Goal: Complete application form: Complete application form

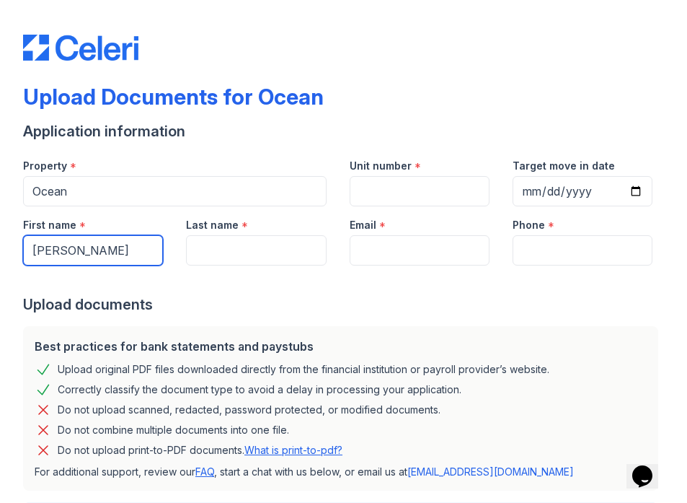
type input "[PERSON_NAME]"
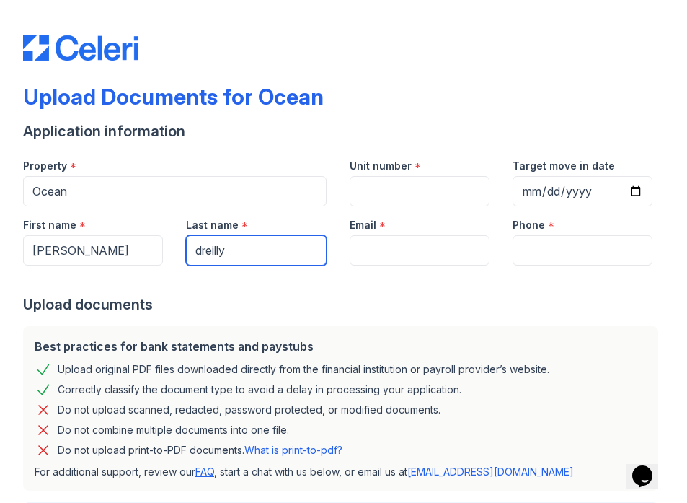
click at [203, 251] on input "dreilly" at bounding box center [256, 250] width 140 height 30
type input "[PERSON_NAME]"
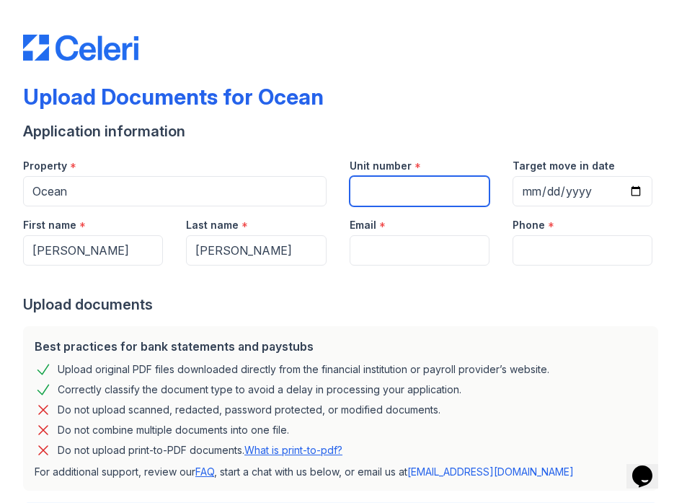
click at [372, 190] on input "Unit number" at bounding box center [420, 191] width 140 height 30
type input "1805"
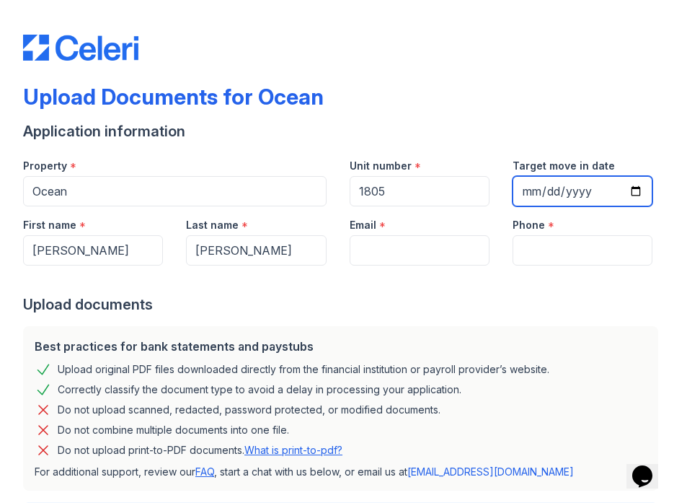
click at [549, 190] on input "Target move in date" at bounding box center [583, 191] width 140 height 30
type input "[DATE]"
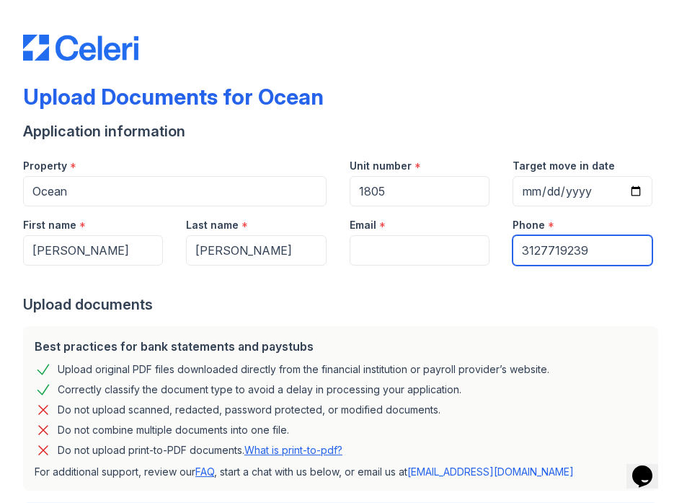
type input "3127719239"
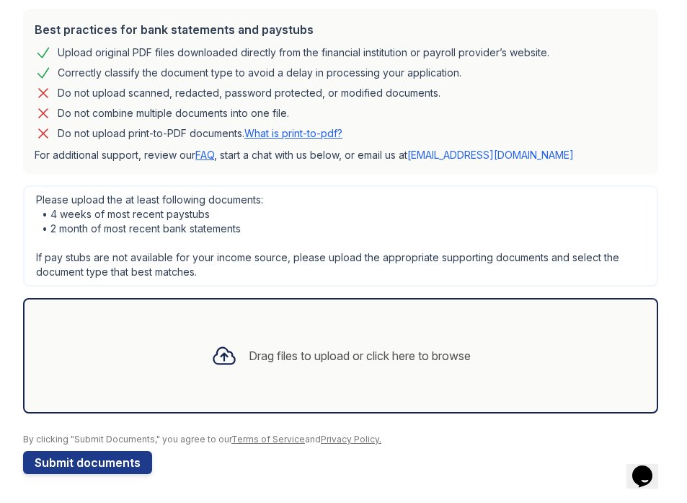
scroll to position [317, 0]
type input "[EMAIL_ADDRESS][DOMAIN_NAME]"
click at [254, 353] on div "Drag files to upload or click here to browse" at bounding box center [360, 355] width 222 height 17
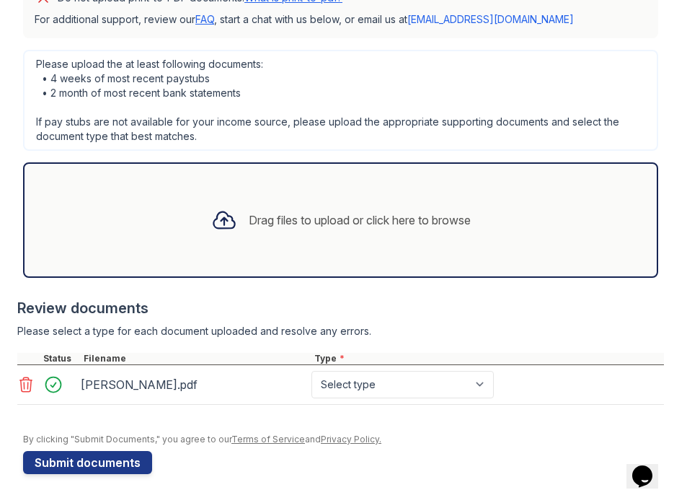
scroll to position [452, 0]
select select "other"
click at [158, 210] on div "Drag files to upload or click here to browse" at bounding box center [340, 219] width 635 height 115
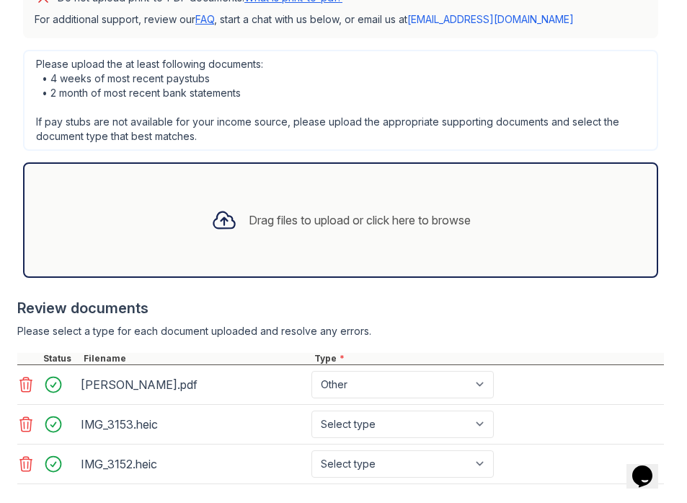
click at [291, 219] on div "Drag files to upload or click here to browse" at bounding box center [360, 219] width 222 height 17
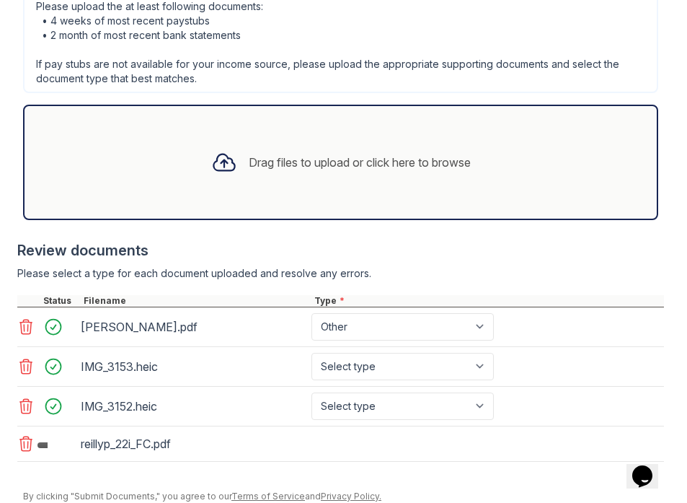
scroll to position [539, 0]
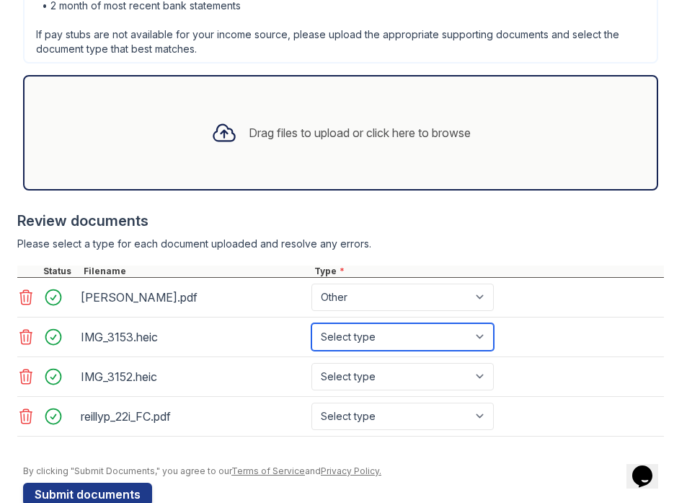
select select "other"
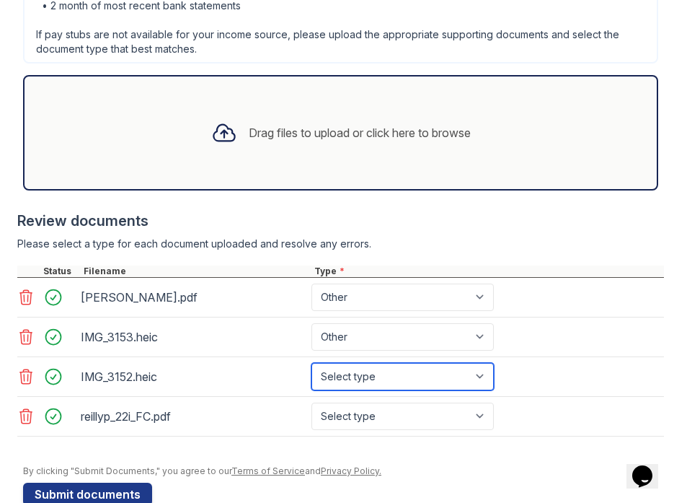
select select "other"
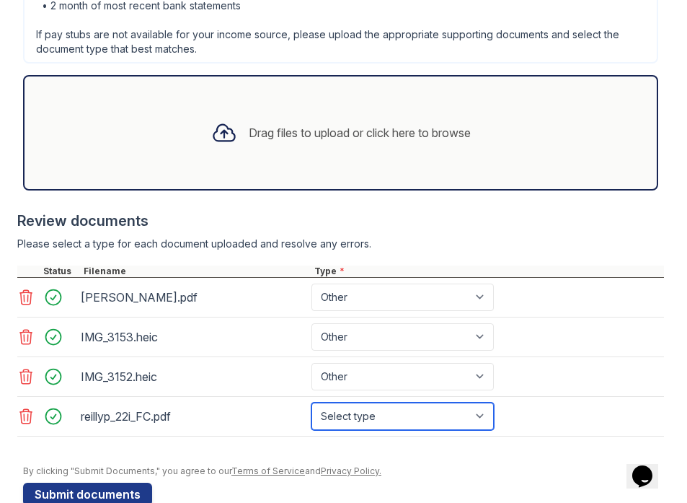
select select "bank_statement"
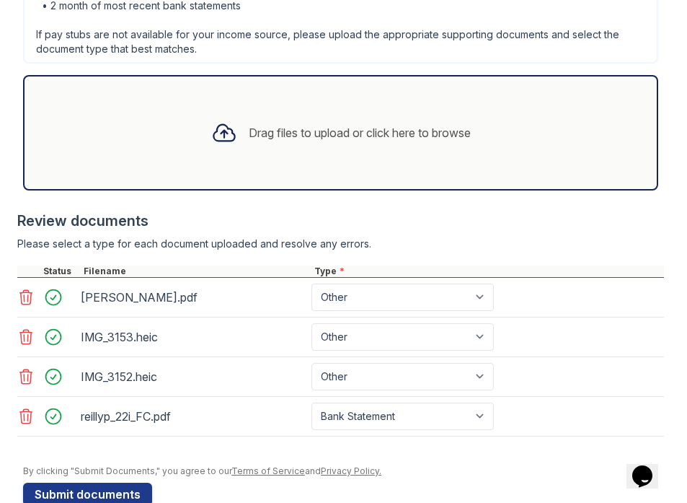
click at [381, 130] on div "Drag files to upload or click here to browse" at bounding box center [360, 132] width 222 height 17
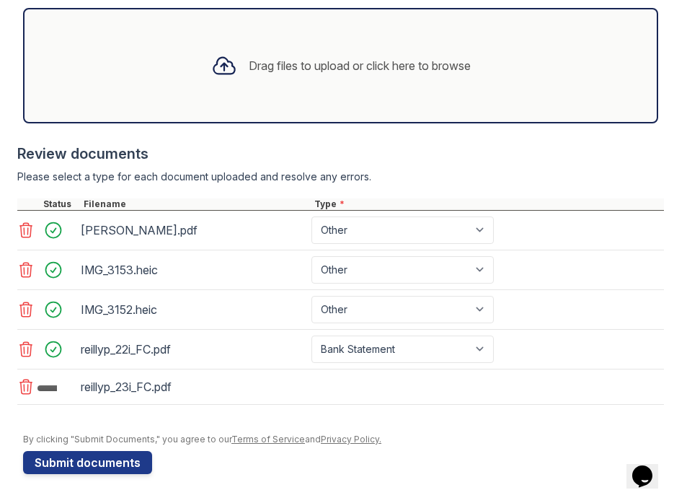
scroll to position [606, 0]
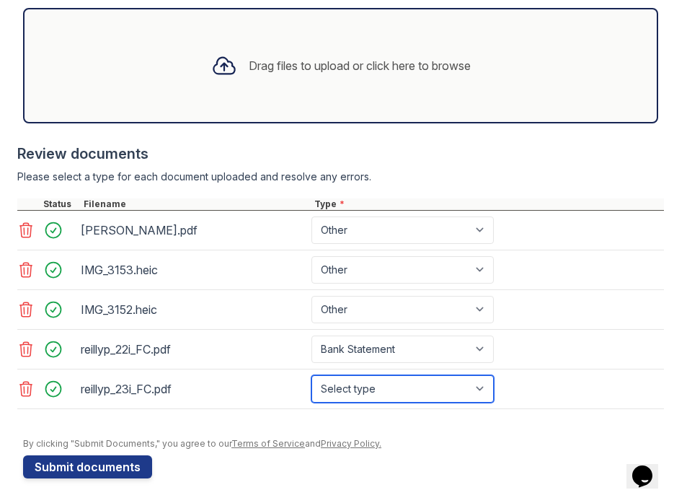
select select "bank_statement"
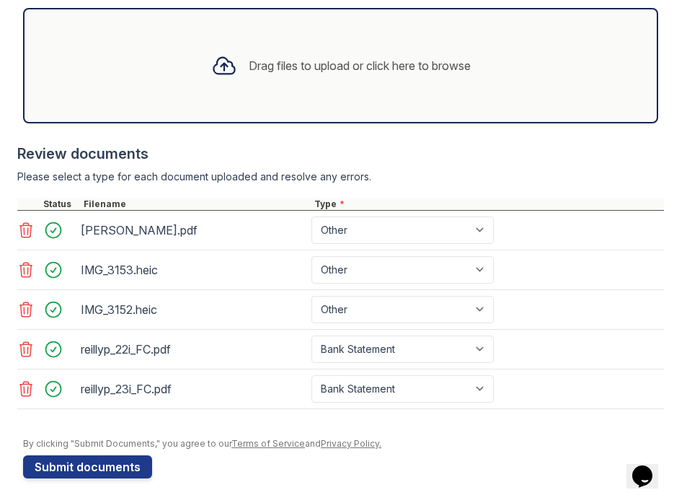
click at [341, 72] on div "Drag files to upload or click here to browse" at bounding box center [360, 65] width 222 height 17
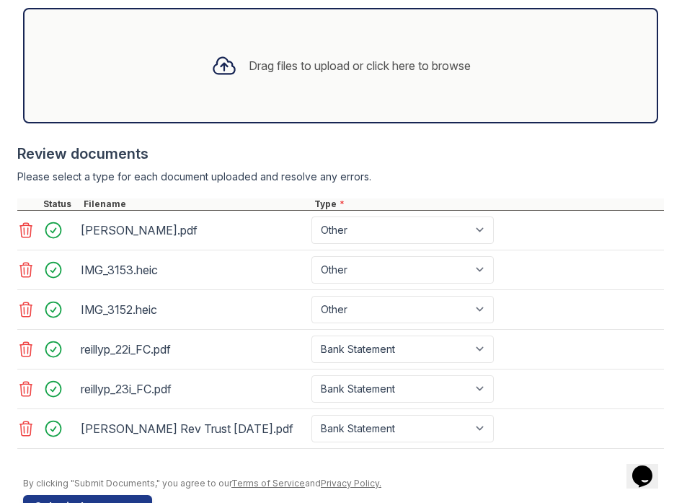
click at [216, 66] on icon at bounding box center [223, 66] width 21 height 17
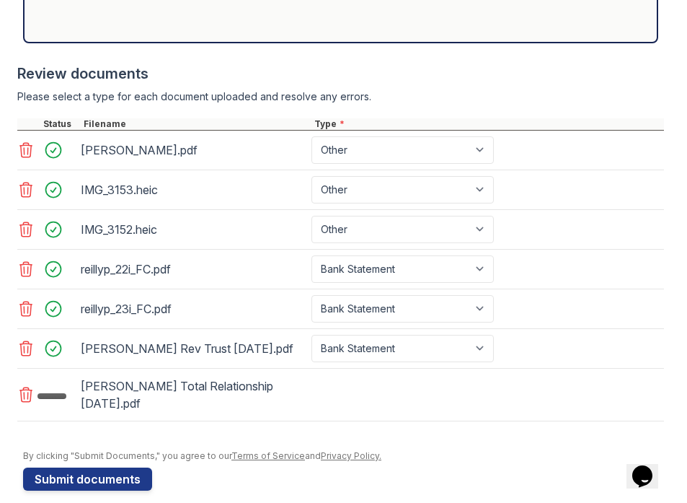
scroll to position [690, 0]
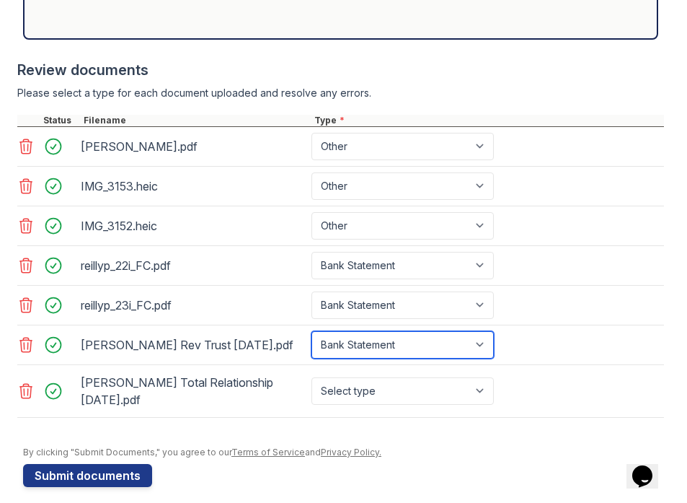
select select "other"
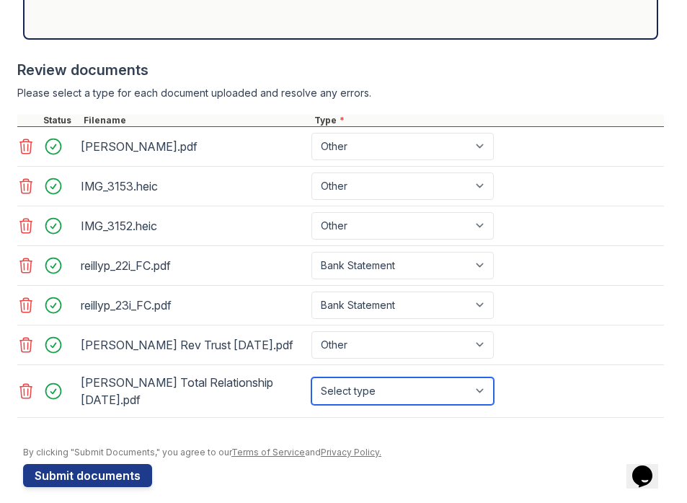
select select "bank_statement"
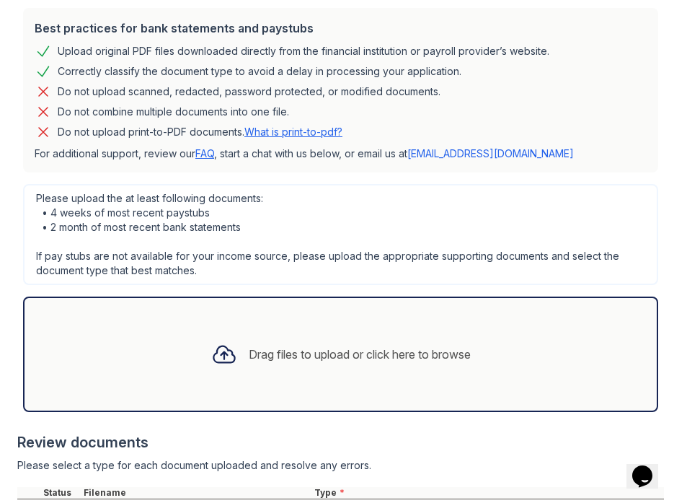
scroll to position [489, 0]
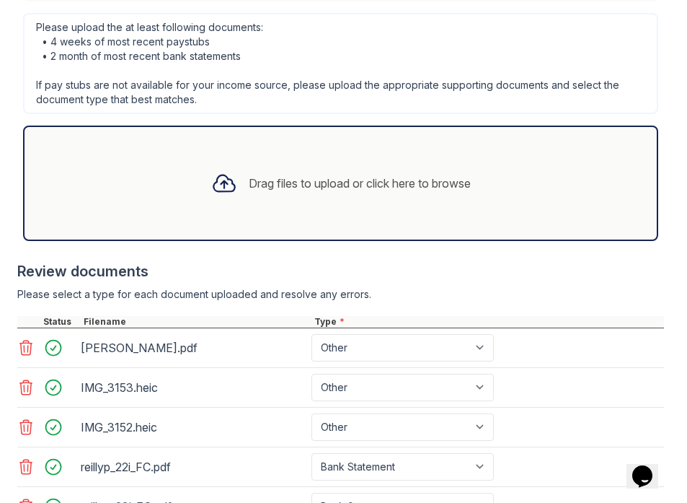
click at [216, 181] on icon at bounding box center [224, 183] width 26 height 26
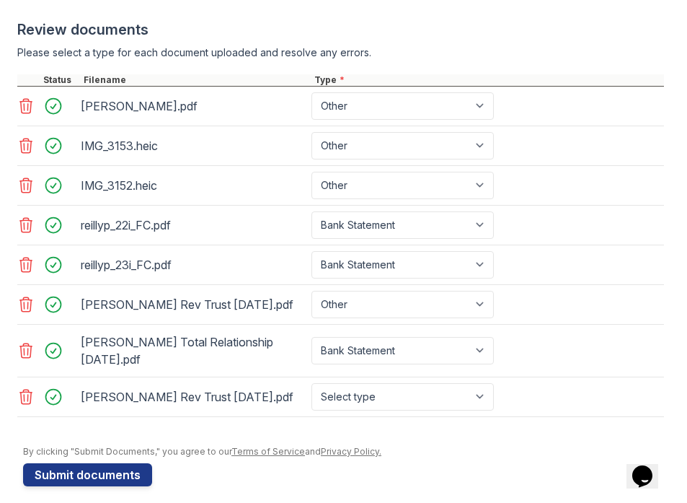
scroll to position [730, 0]
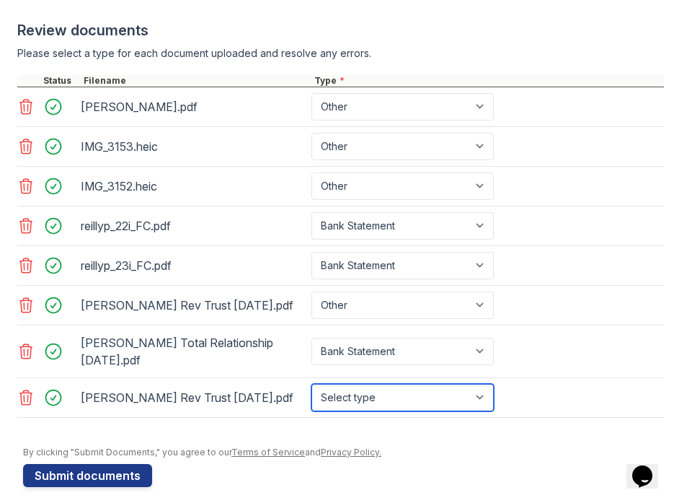
select select "other"
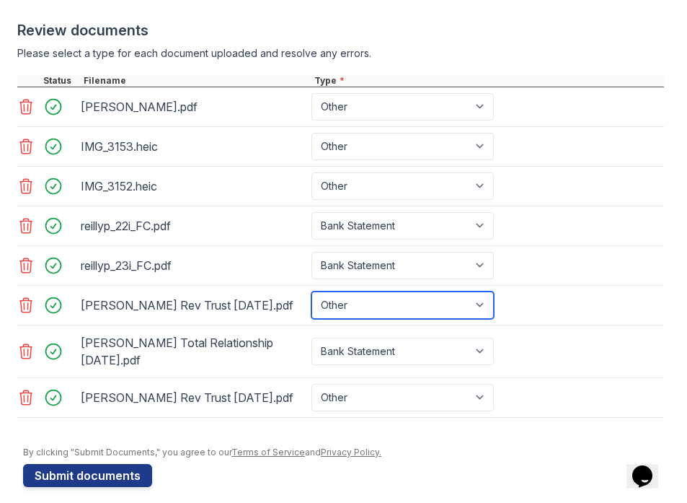
select select "bank_statement"
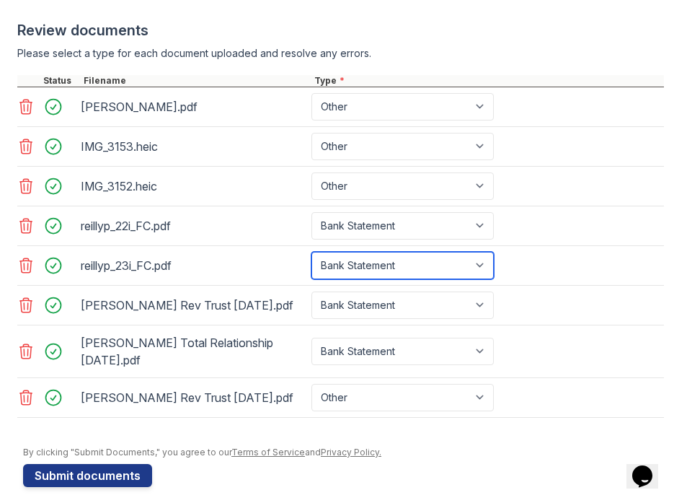
select select "tax_documents"
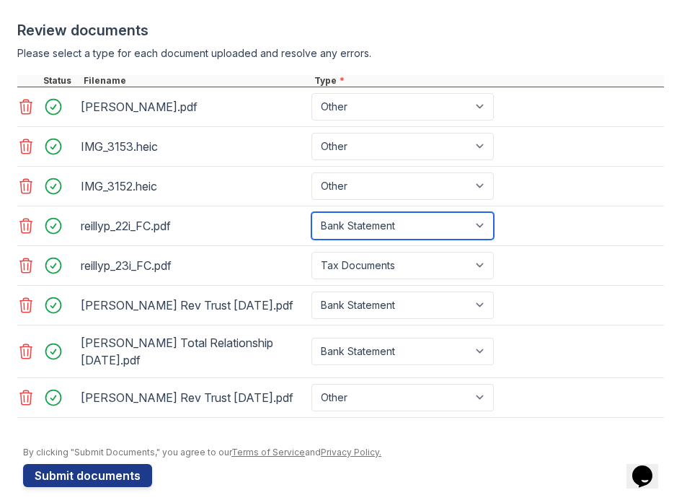
select select "tax_documents"
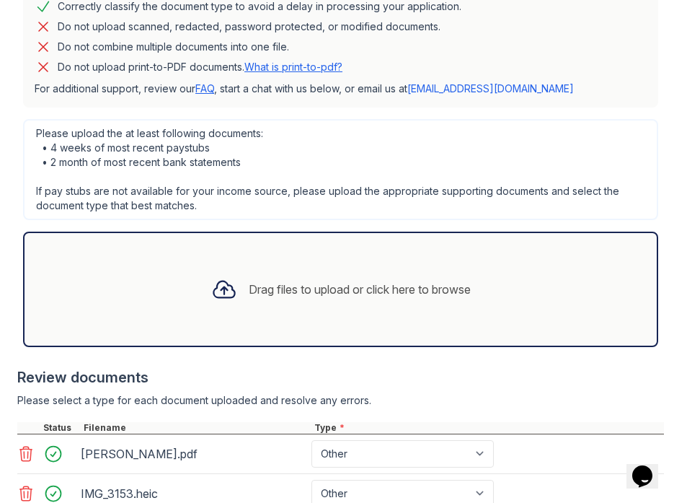
scroll to position [537, 0]
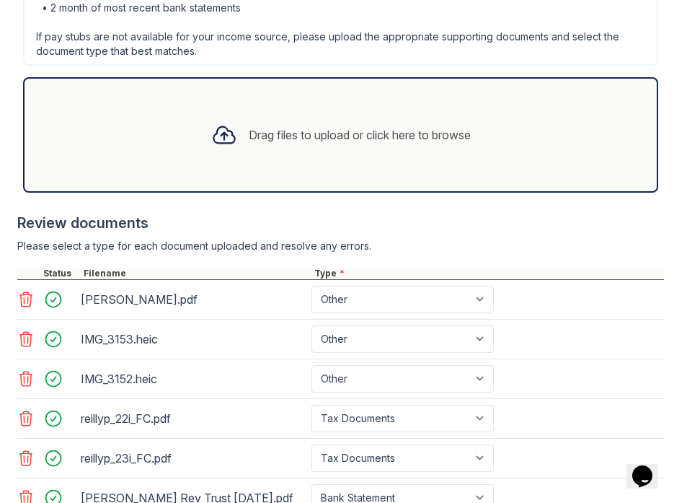
click at [236, 136] on div at bounding box center [224, 134] width 37 height 37
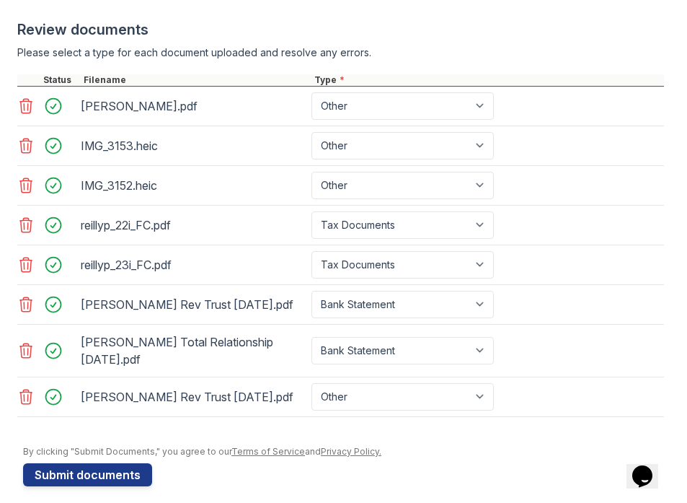
scroll to position [730, 0]
click at [79, 464] on button "Submit documents" at bounding box center [87, 475] width 129 height 23
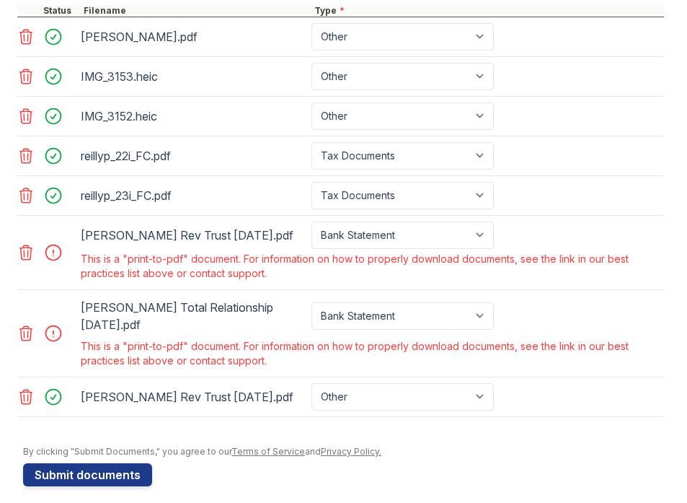
scroll to position [839, 0]
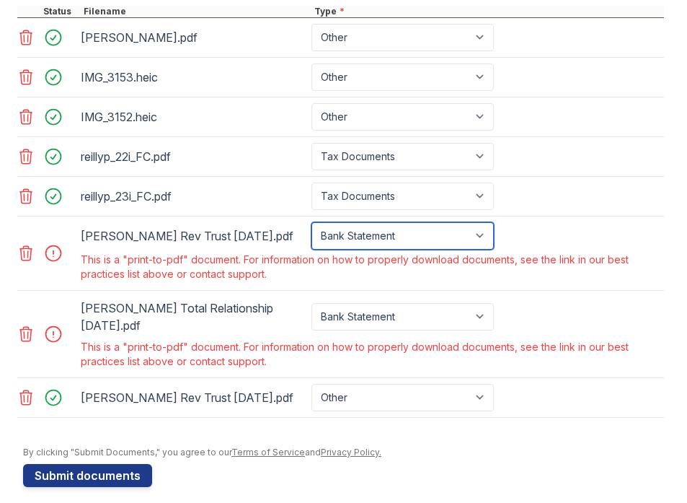
select select "other"
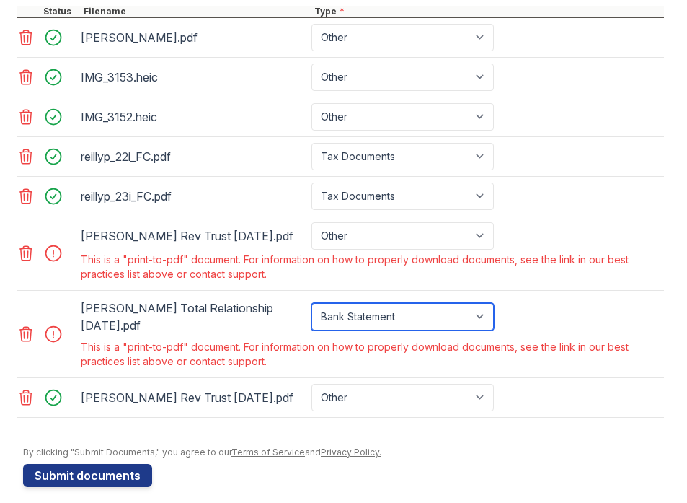
select select "other"
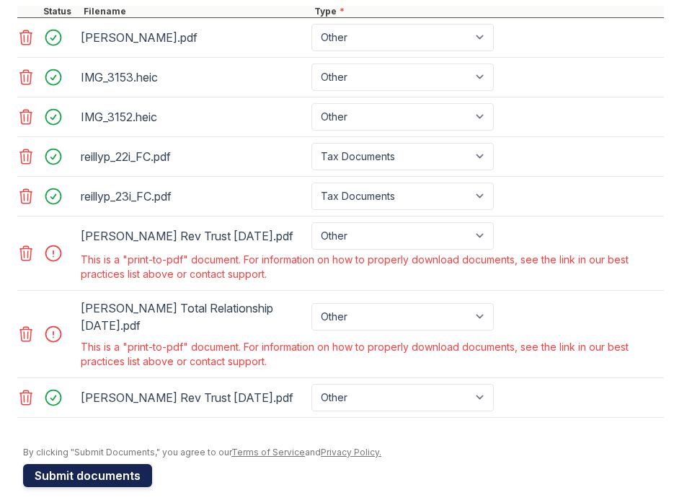
click at [74, 464] on button "Submit documents" at bounding box center [87, 475] width 129 height 23
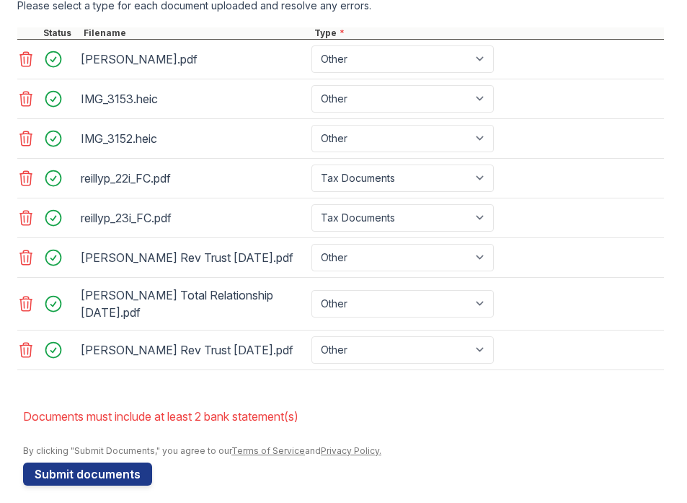
scroll to position [816, 0]
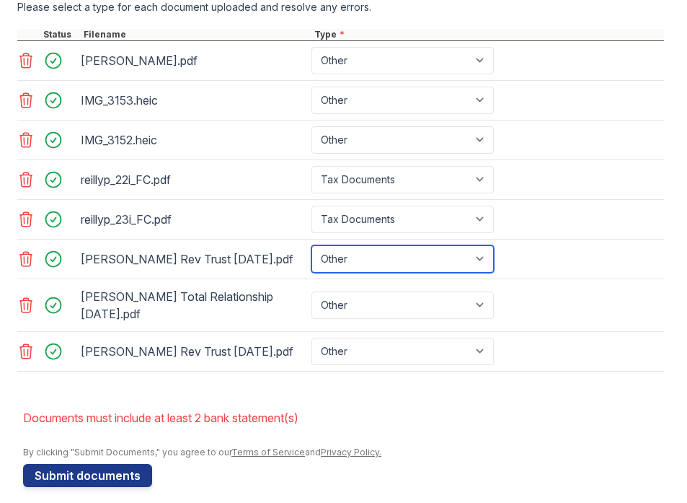
select select "bank_statement"
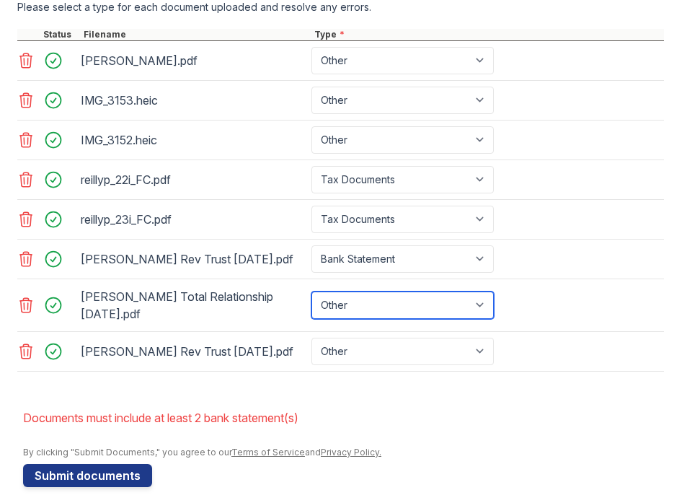
select select "bank_statement"
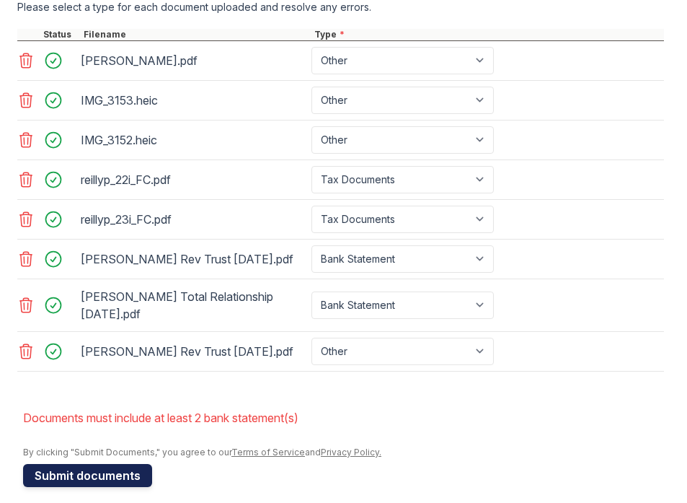
click at [58, 464] on button "Submit documents" at bounding box center [87, 475] width 129 height 23
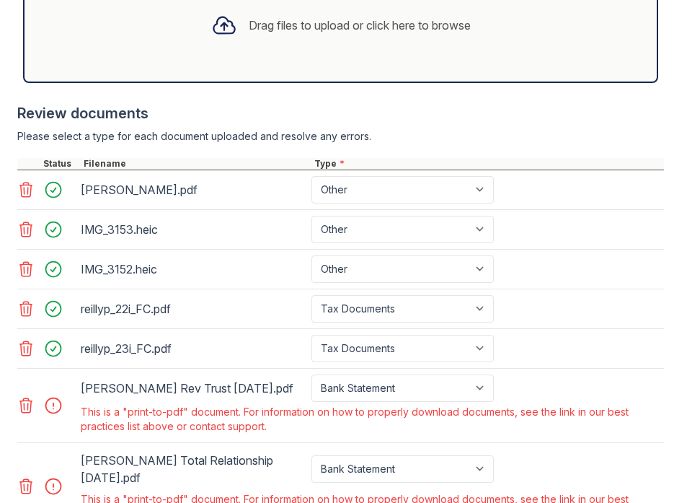
scroll to position [769, 0]
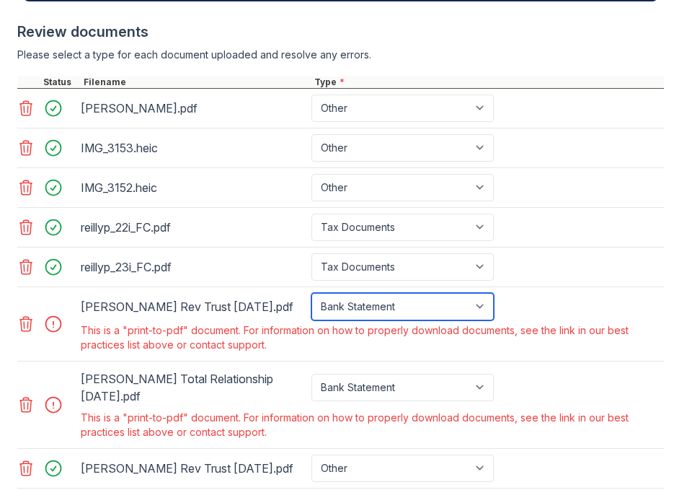
select select "other"
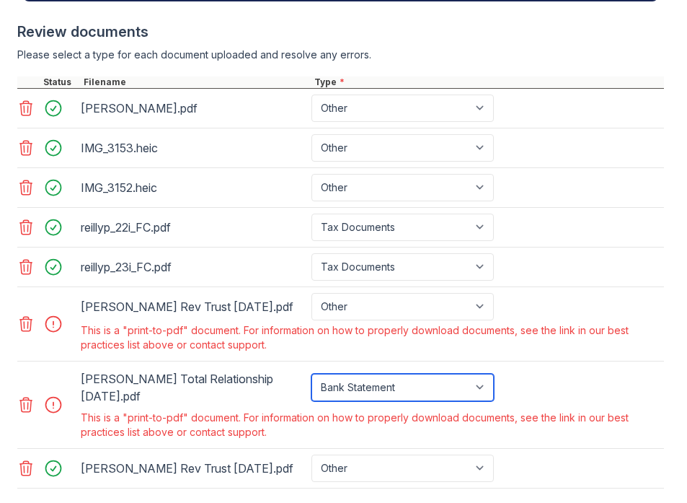
select select "other"
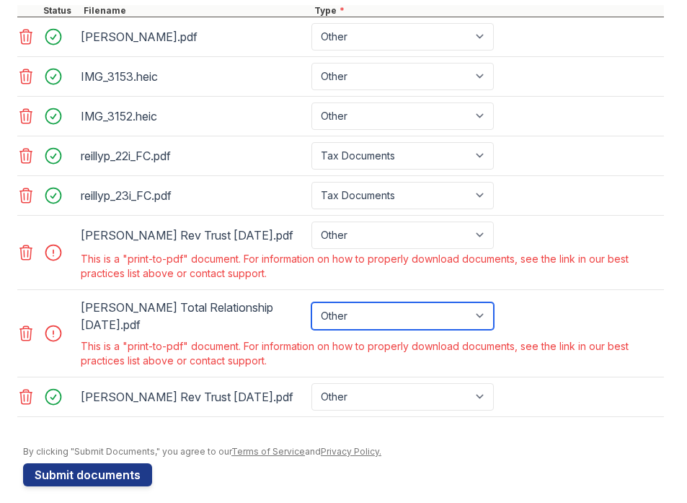
scroll to position [839, 0]
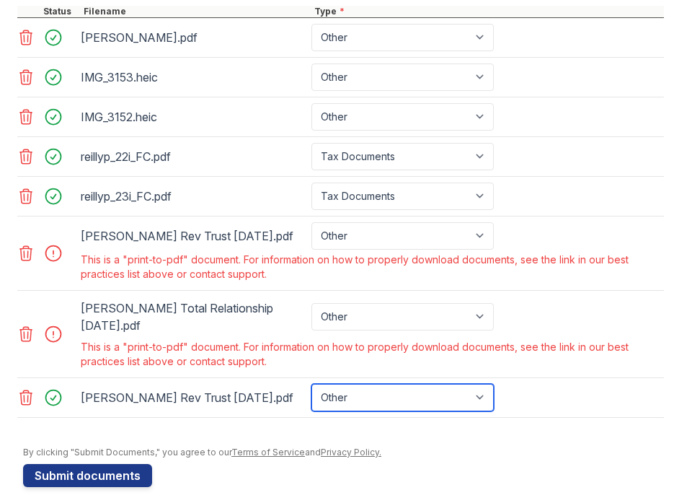
select select "bank_statement"
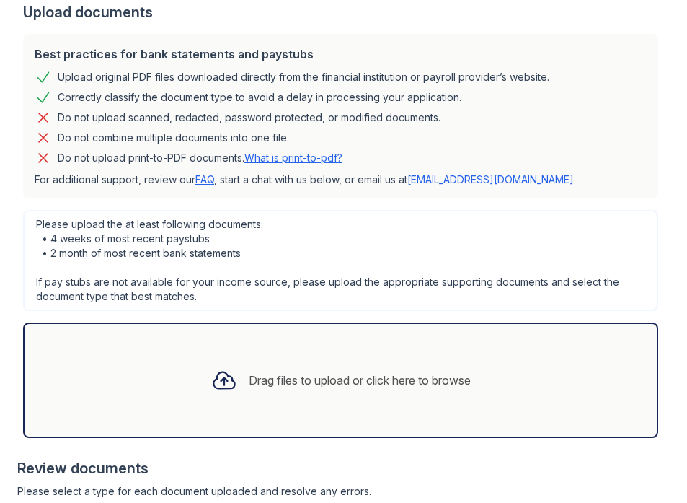
scroll to position [353, 0]
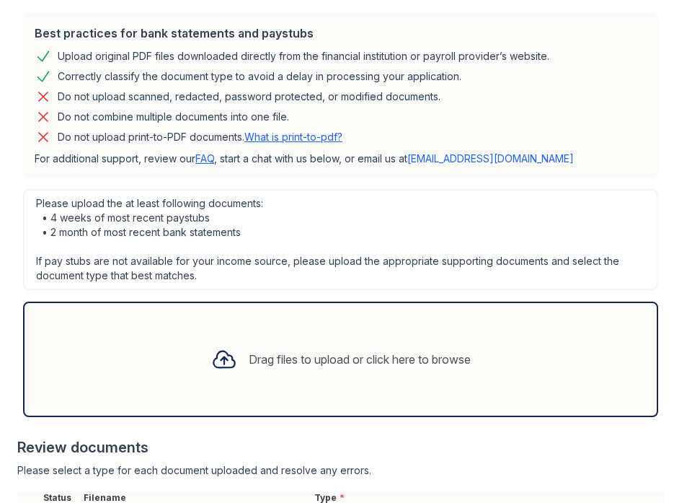
click at [252, 370] on div "Drag files to upload or click here to browse" at bounding box center [341, 359] width 283 height 49
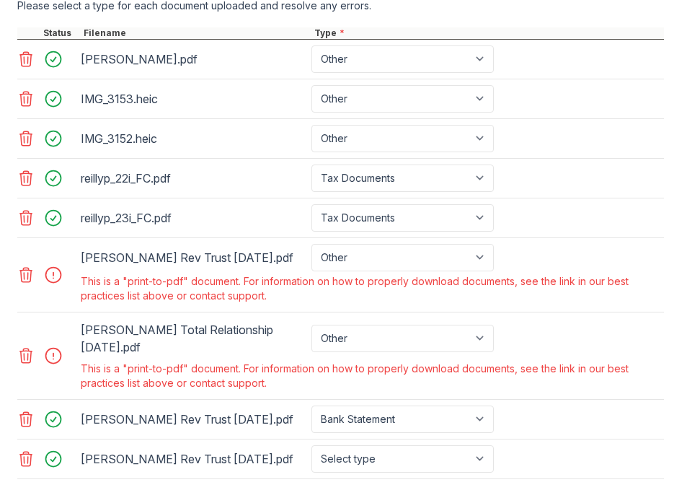
scroll to position [821, 0]
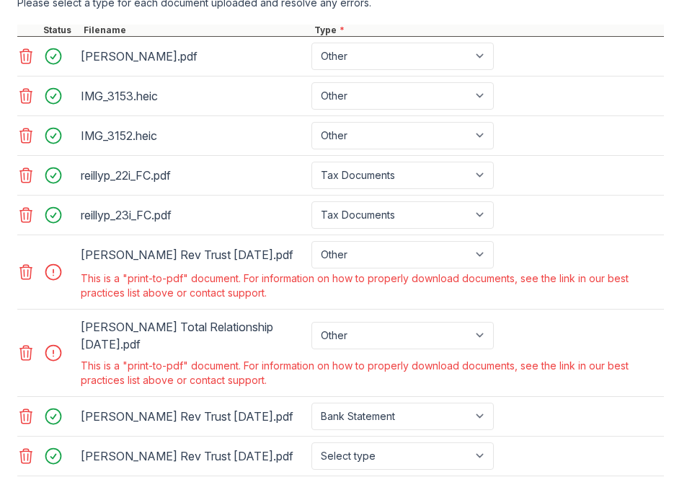
click at [24, 273] on icon at bounding box center [26, 272] width 12 height 14
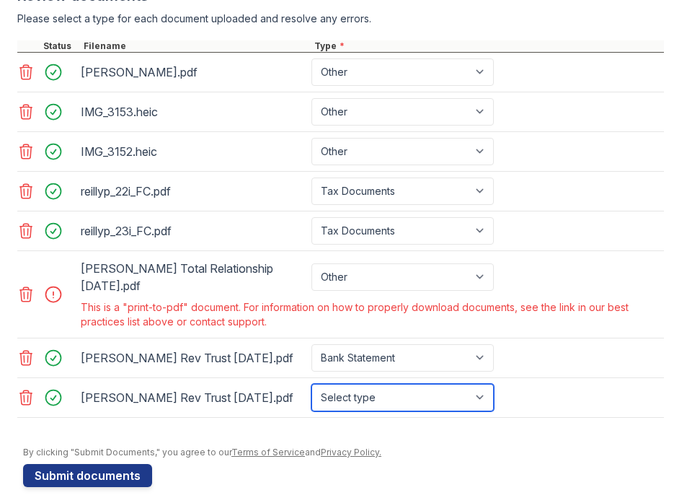
select select "bank_statement"
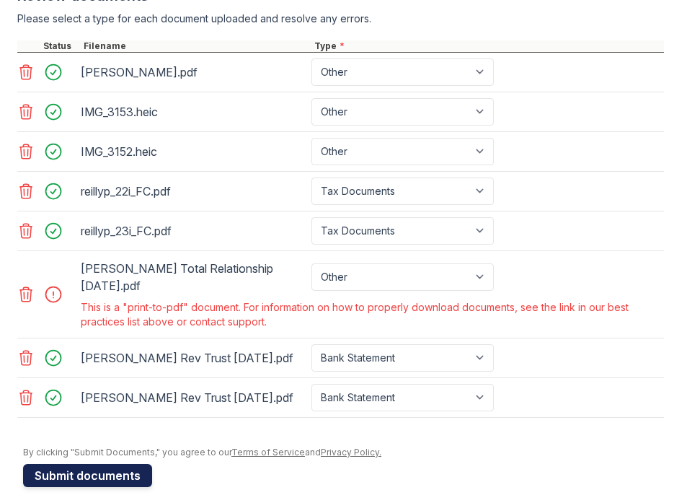
click at [100, 464] on button "Submit documents" at bounding box center [87, 475] width 129 height 23
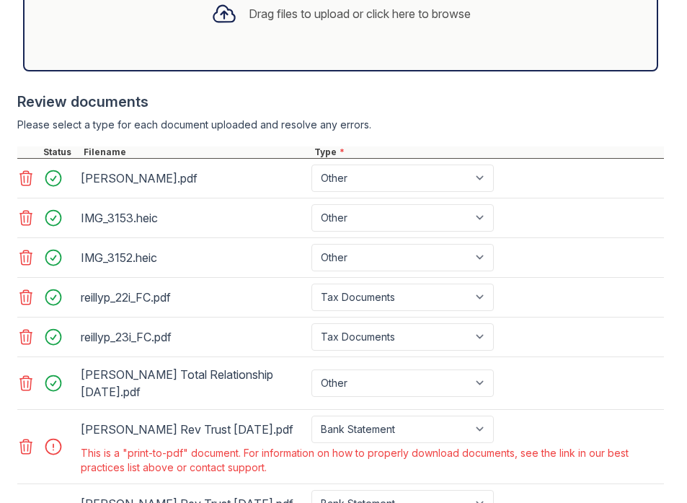
scroll to position [792, 0]
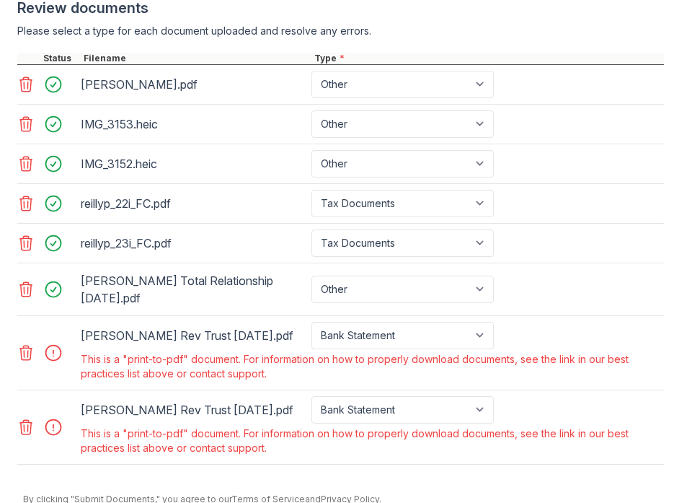
click at [27, 418] on icon at bounding box center [25, 426] width 17 height 17
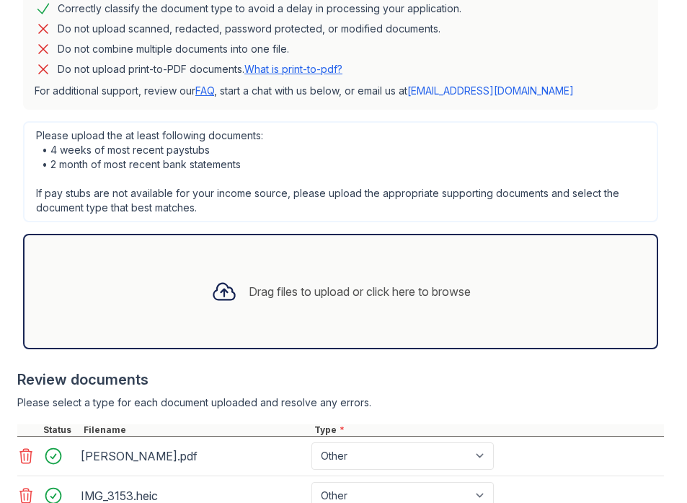
scroll to position [388, 0]
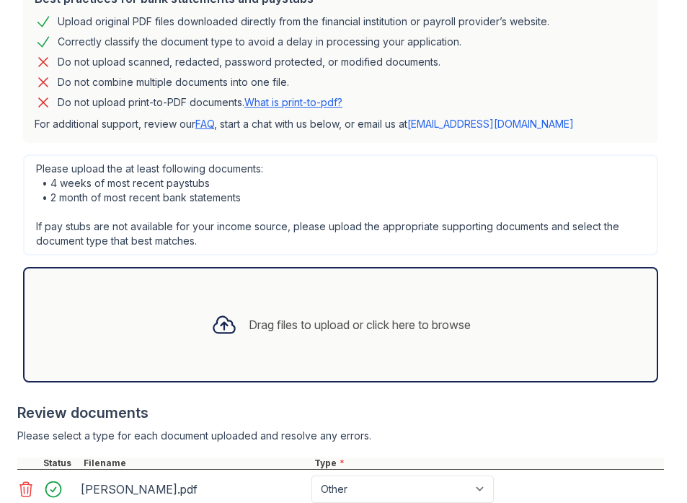
click at [352, 327] on div "Drag files to upload or click here to browse" at bounding box center [360, 324] width 222 height 17
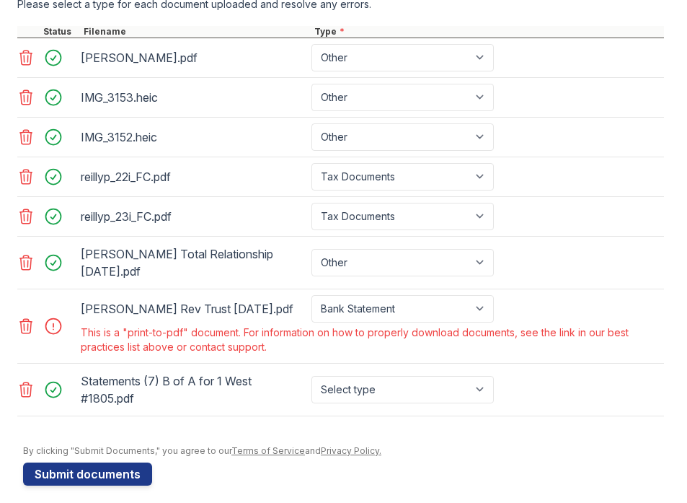
scroll to position [818, 0]
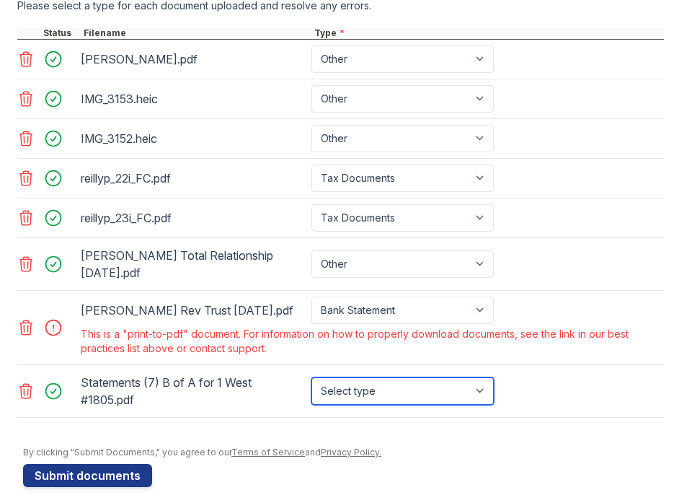
select select "bank_statement"
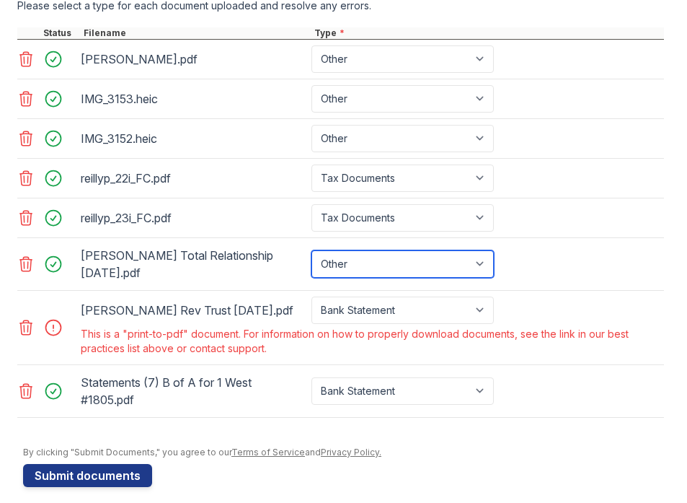
select select "bank_statement"
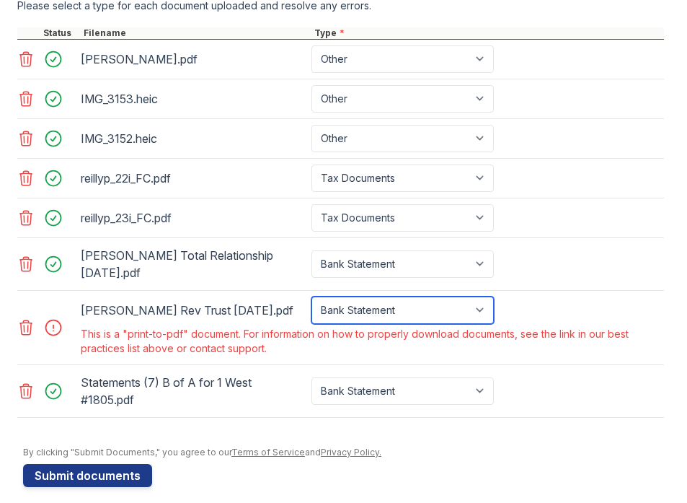
select select "other"
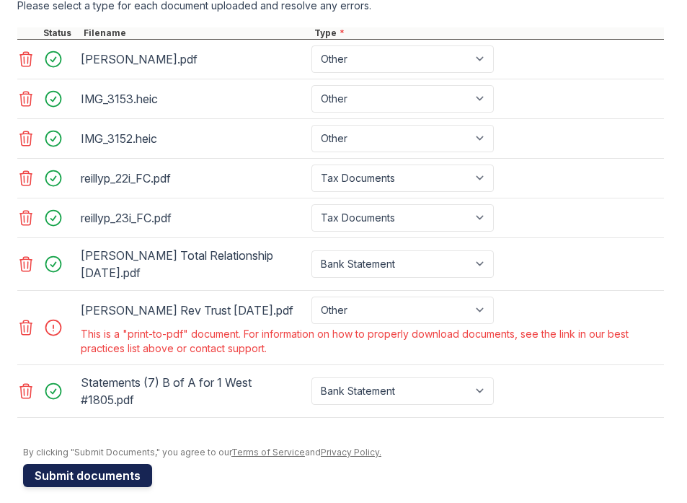
click at [96, 464] on button "Submit documents" at bounding box center [87, 475] width 129 height 23
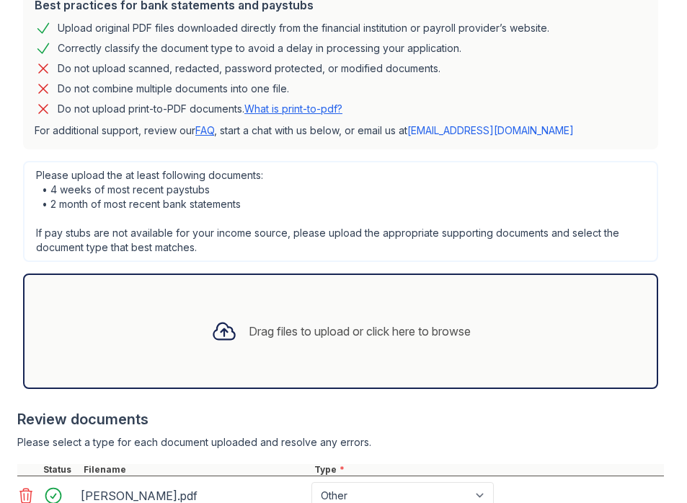
scroll to position [459, 0]
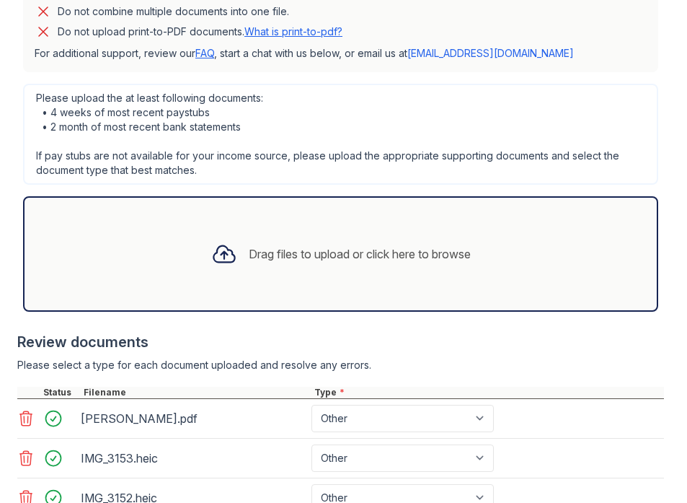
click at [211, 255] on icon at bounding box center [224, 254] width 26 height 26
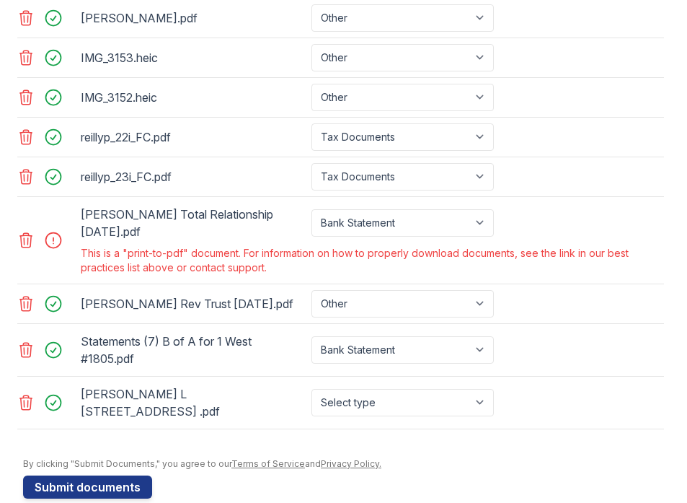
scroll to position [857, 0]
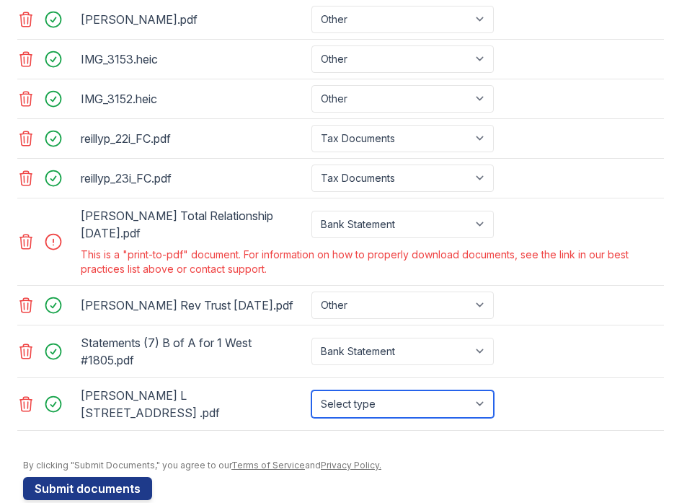
select select "bank_statement"
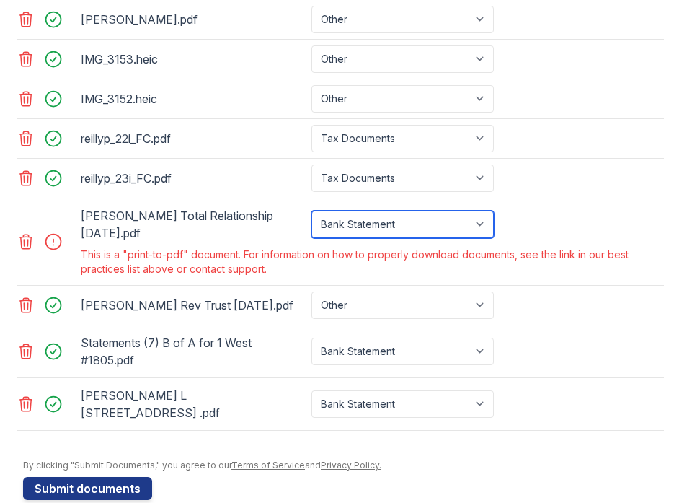
select select "other"
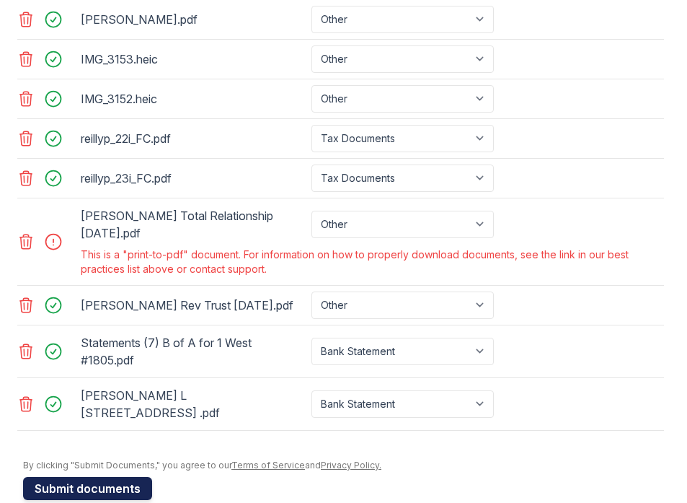
click at [101, 477] on button "Submit documents" at bounding box center [87, 488] width 129 height 23
